Goal: Task Accomplishment & Management: Manage account settings

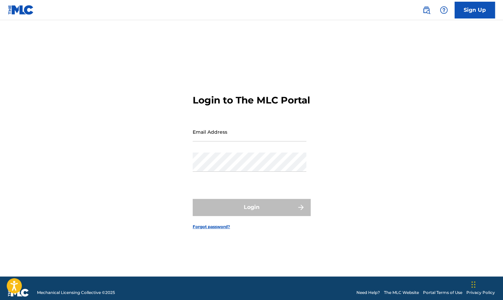
click at [238, 141] on input "Email Address" at bounding box center [249, 131] width 114 height 19
type input "[EMAIL_ADDRESS][DOMAIN_NAME]"
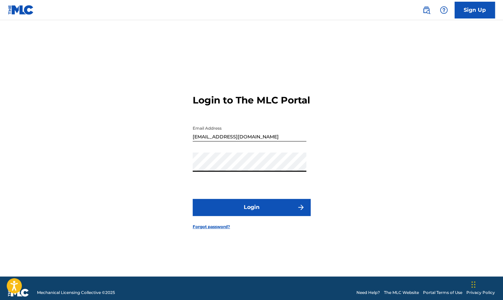
click at [235, 213] on button "Login" at bounding box center [251, 207] width 118 height 17
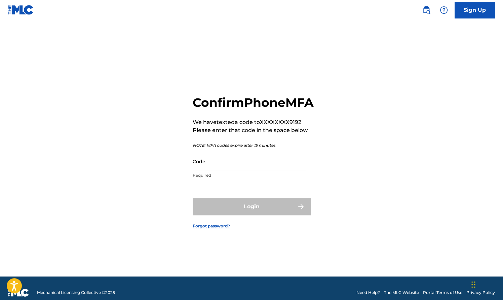
click at [241, 166] on input "Code" at bounding box center [249, 161] width 114 height 19
click at [229, 178] on p "Required" at bounding box center [249, 175] width 114 height 6
click at [233, 171] on input "Code" at bounding box center [249, 161] width 114 height 19
click at [242, 238] on form "Confirm Phone MFA We have texted a code to XXXXXXXX9192 Please enter that code …" at bounding box center [251, 157] width 118 height 240
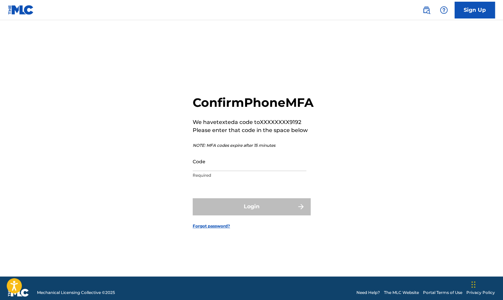
click at [206, 171] on input "Code" at bounding box center [249, 161] width 114 height 19
paste input "374478"
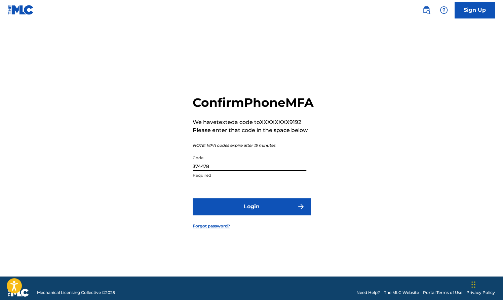
type input "374478"
click at [242, 213] on button "Login" at bounding box center [251, 206] width 118 height 17
